Goal: Information Seeking & Learning: Learn about a topic

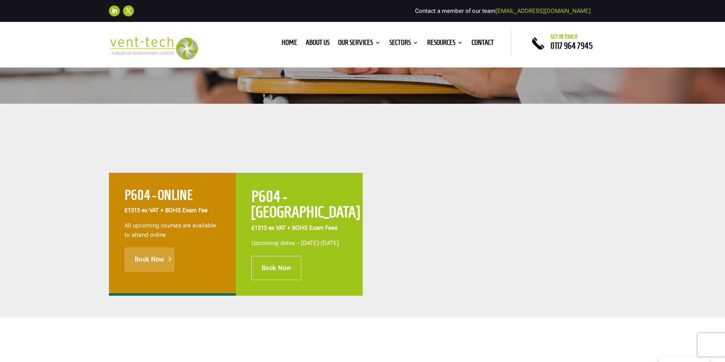
click at [155, 261] on link "Book Now" at bounding box center [150, 260] width 50 height 24
click at [292, 266] on link "Book Now" at bounding box center [277, 268] width 50 height 24
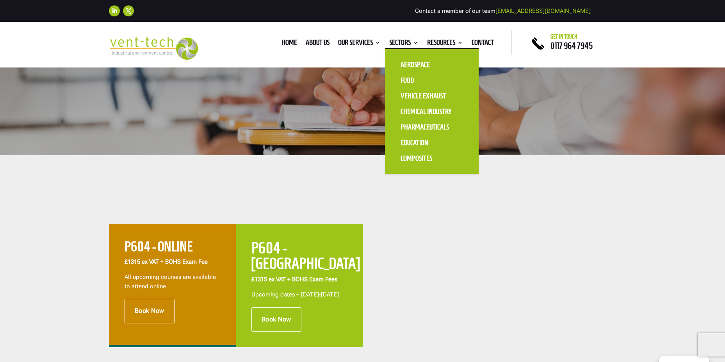
scroll to position [117, 0]
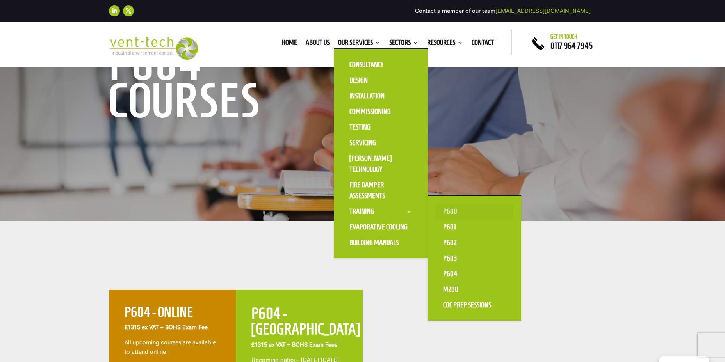
click at [455, 213] on link "P600" at bounding box center [475, 212] width 78 height 16
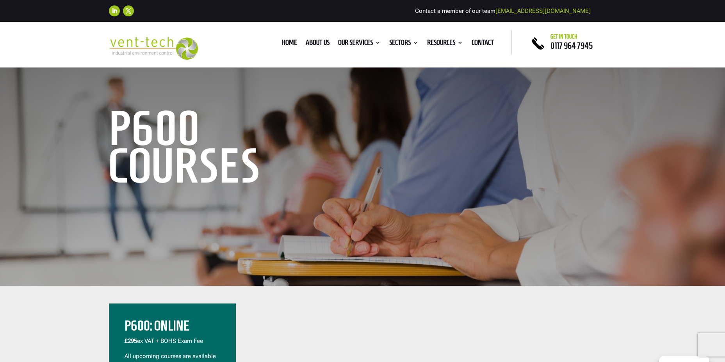
scroll to position [195, 0]
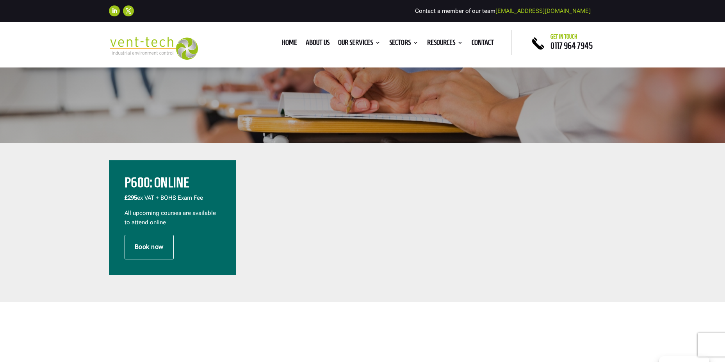
click at [159, 209] on div "£295 ex VAT + BOHS Exam Fee All upcoming courses are available to attend online" at bounding box center [173, 211] width 96 height 34
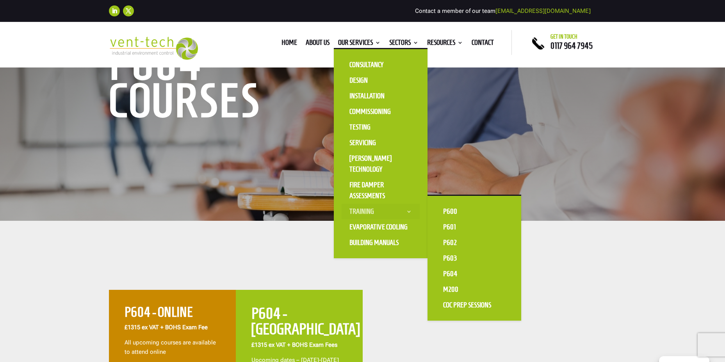
click at [382, 212] on link "Training" at bounding box center [381, 212] width 78 height 16
click at [442, 225] on link "P601" at bounding box center [475, 228] width 78 height 16
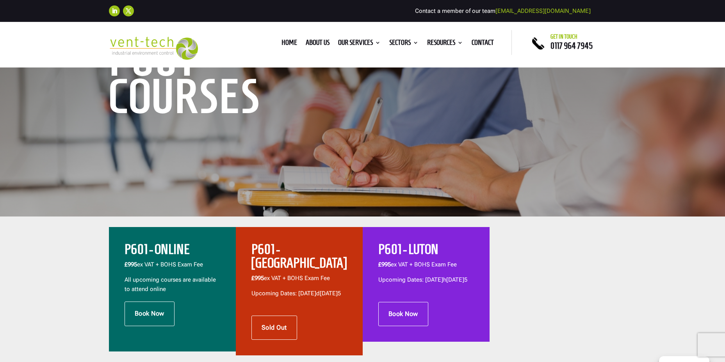
scroll to position [78, 0]
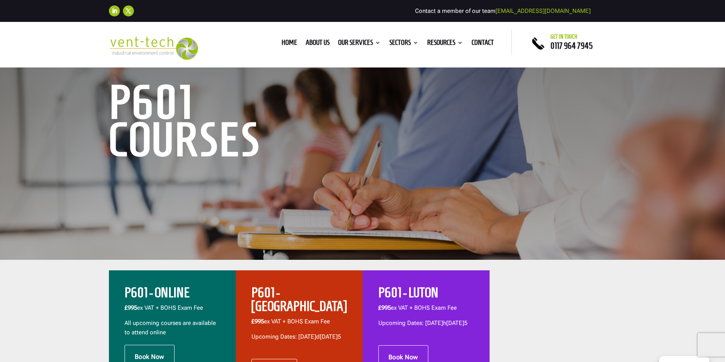
click at [171, 289] on h2 "P601 - ONLINE" at bounding box center [173, 295] width 96 height 18
click at [314, 43] on link "About us" at bounding box center [318, 44] width 24 height 9
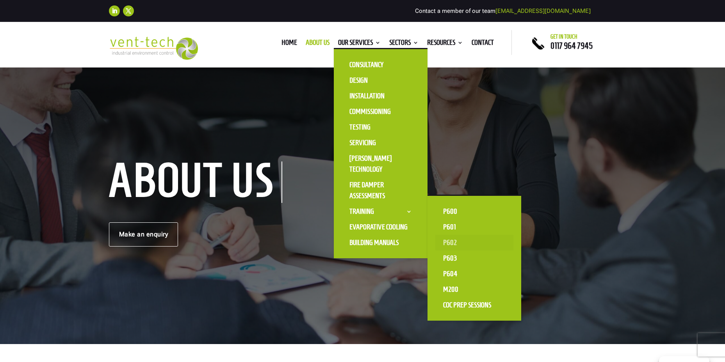
click at [462, 237] on link "P602" at bounding box center [475, 243] width 78 height 16
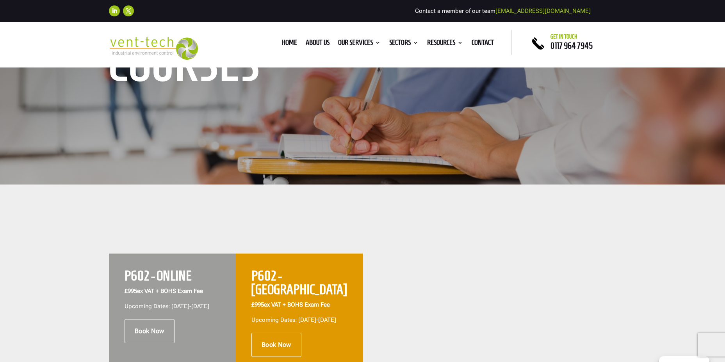
scroll to position [156, 0]
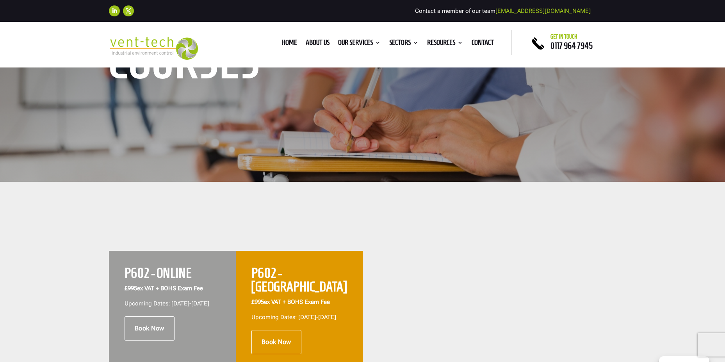
click at [167, 302] on p "Upcoming Dates: [DATE]-[DATE]" at bounding box center [173, 304] width 96 height 9
